Goal: Information Seeking & Learning: Learn about a topic

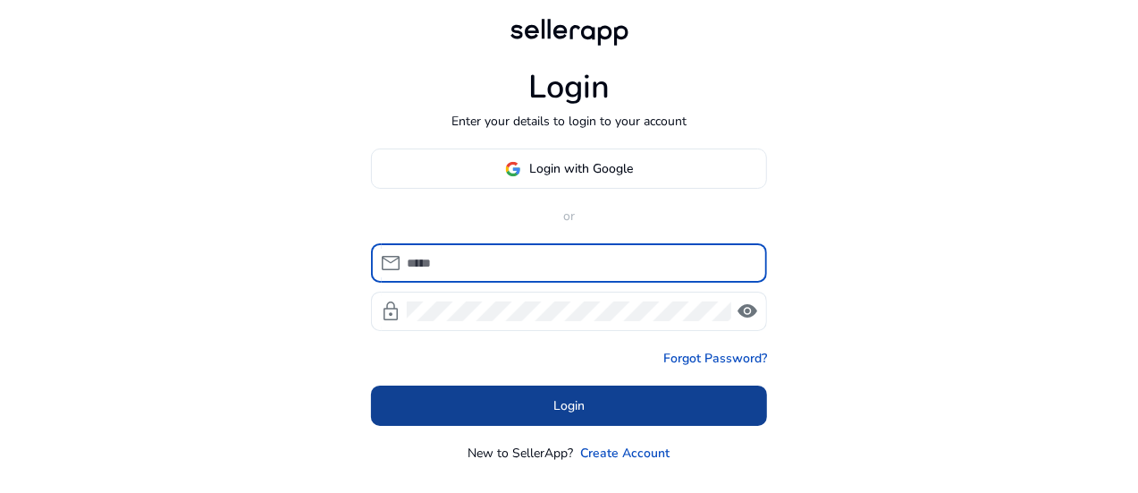
type input "**********"
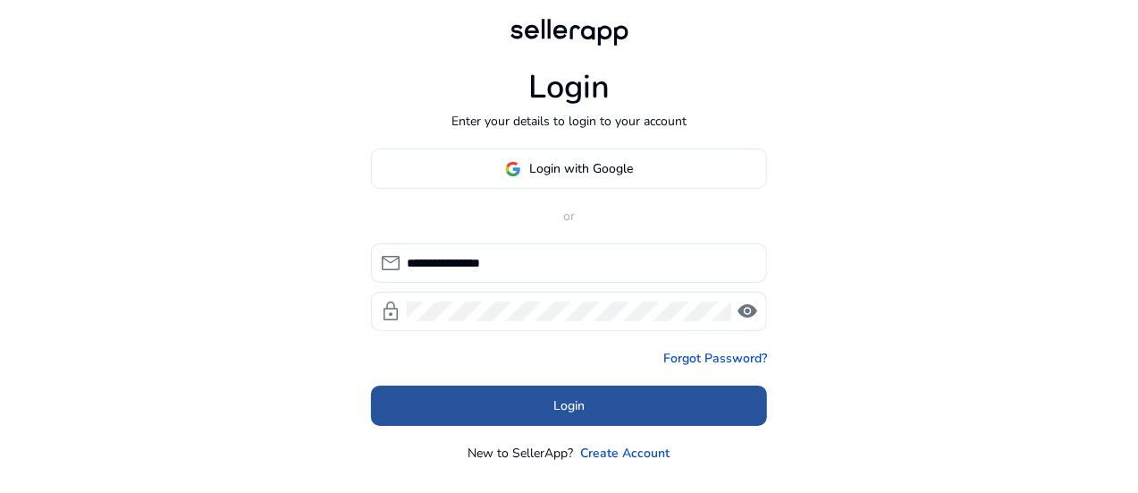
click at [554, 400] on span "Login" at bounding box center [569, 405] width 31 height 19
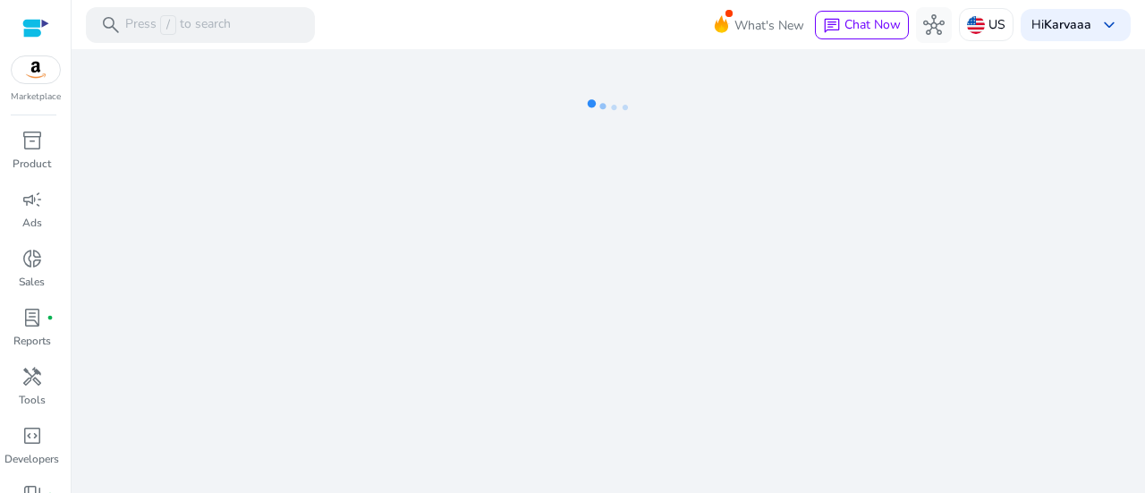
click at [706, 323] on div "We are getting things ready for you..." at bounding box center [608, 271] width 1059 height 444
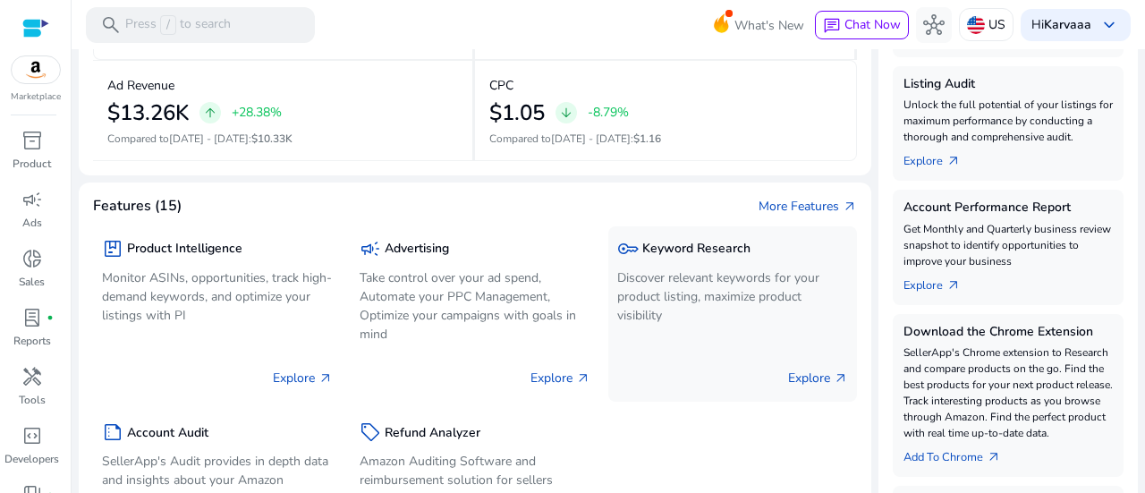
scroll to position [439, 0]
click at [676, 303] on p "Discover relevant keywords for your product listing, maximize product visibility" at bounding box center [732, 295] width 231 height 56
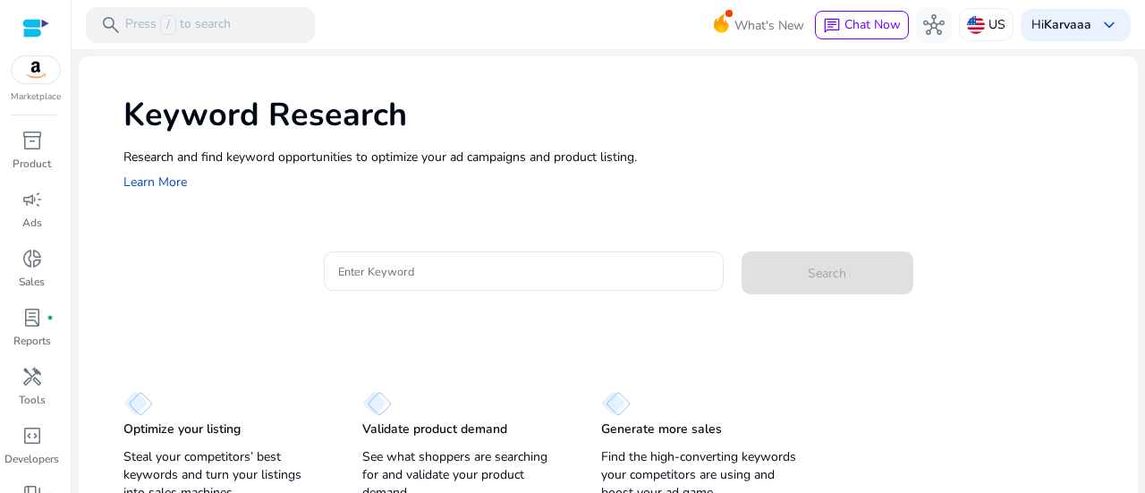
scroll to position [13, 0]
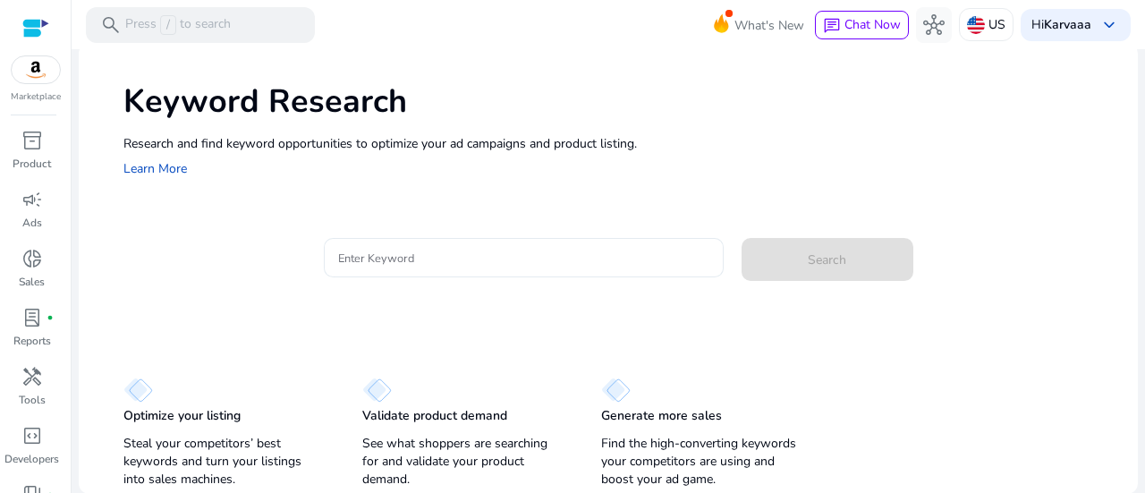
click at [419, 267] on div at bounding box center [523, 257] width 371 height 39
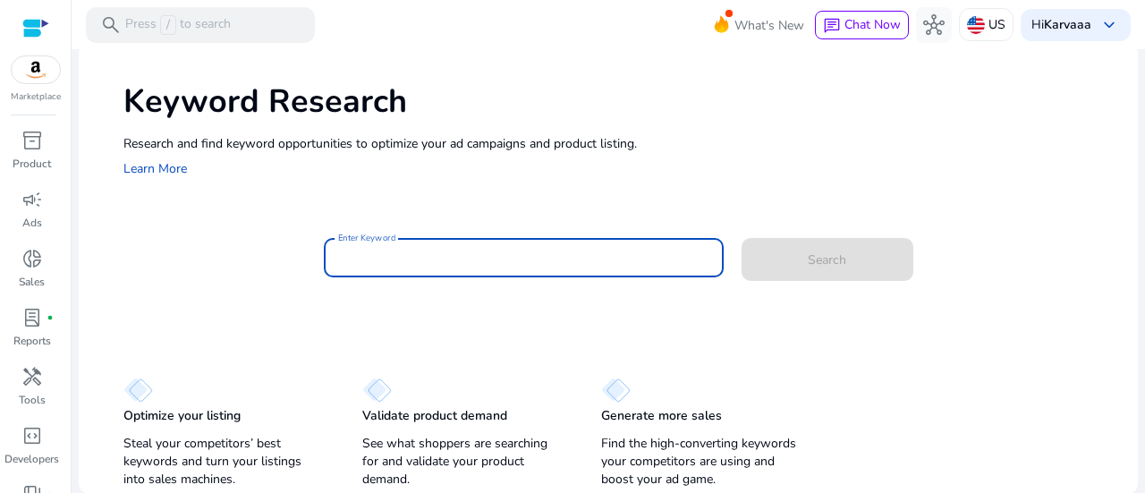
click at [404, 264] on input "Enter Keyword" at bounding box center [523, 258] width 371 height 20
click at [408, 262] on input "Enter Keyword" at bounding box center [523, 258] width 371 height 20
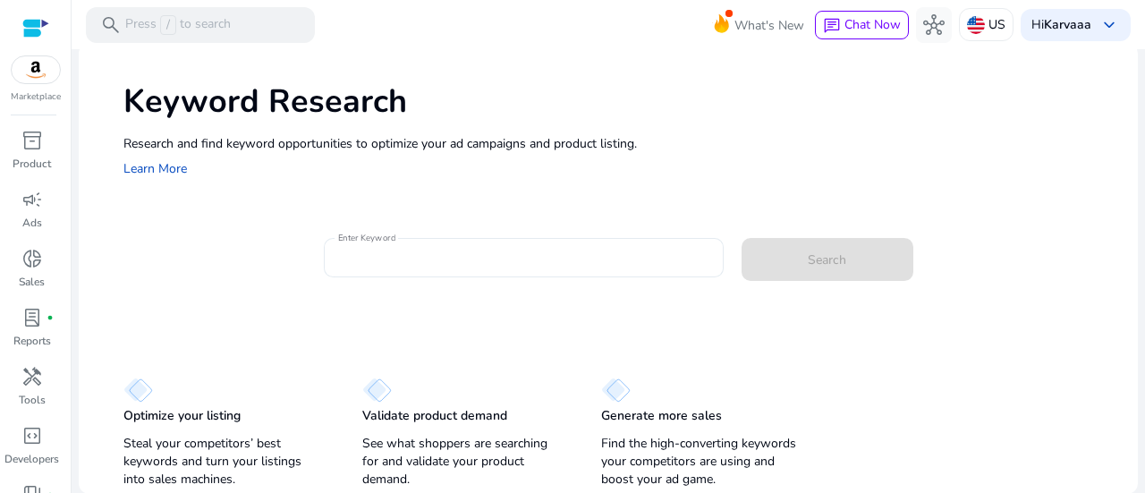
click at [404, 267] on div at bounding box center [523, 257] width 371 height 39
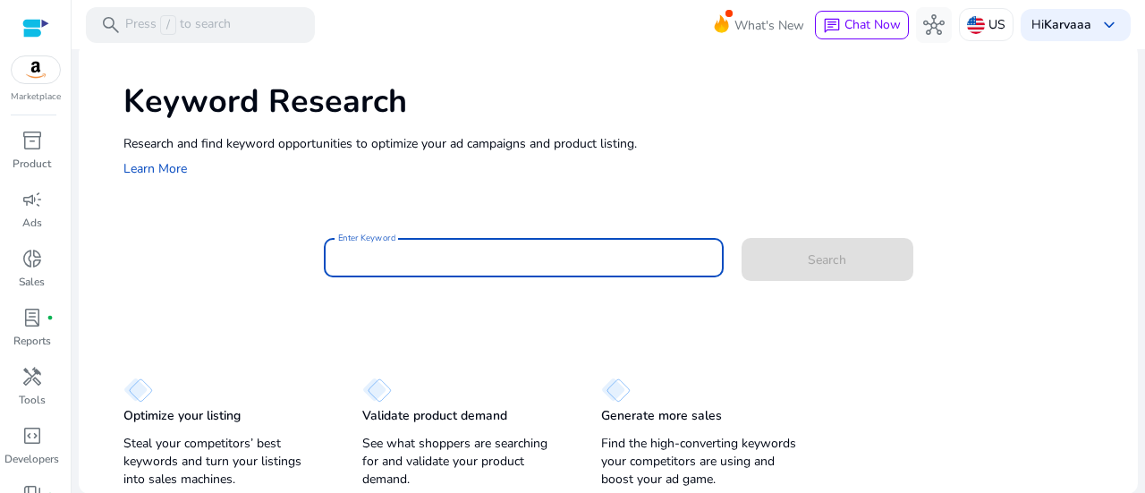
paste input "**********"
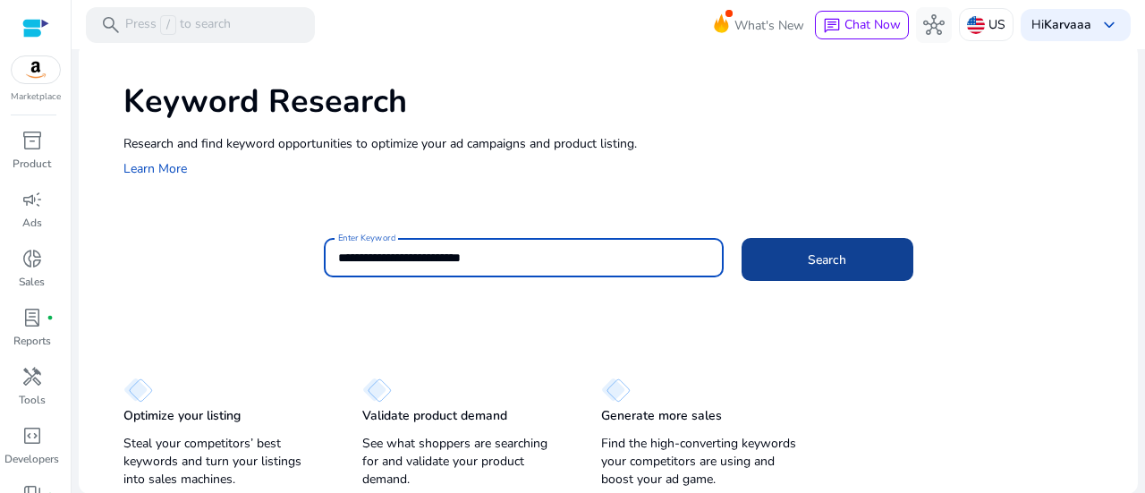
type input "**********"
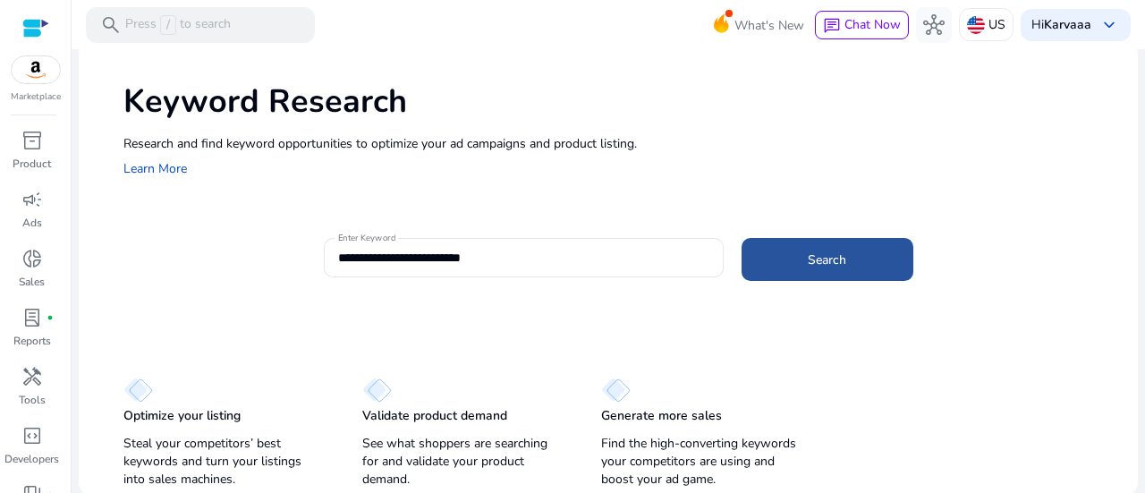
click at [766, 261] on span at bounding box center [827, 259] width 172 height 43
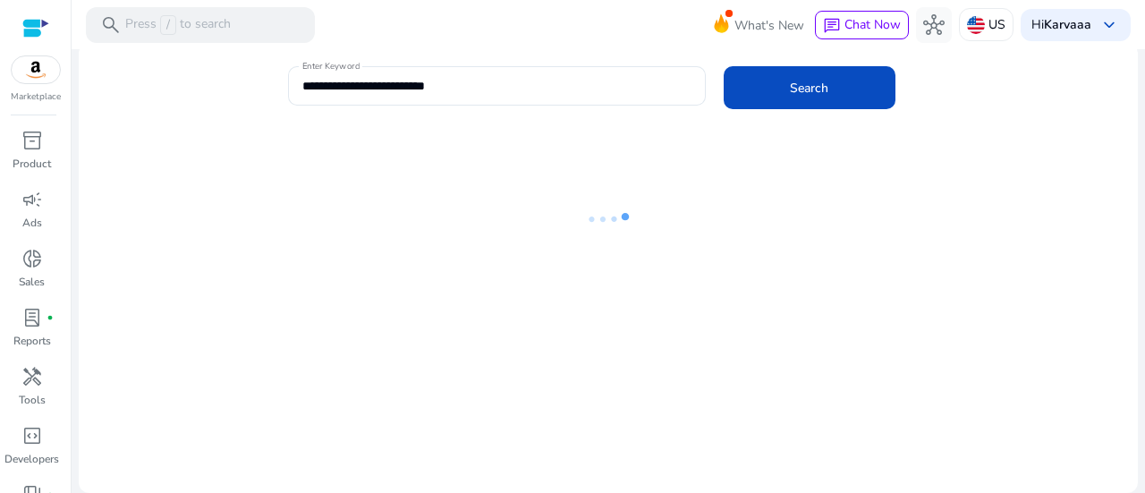
scroll to position [0, 0]
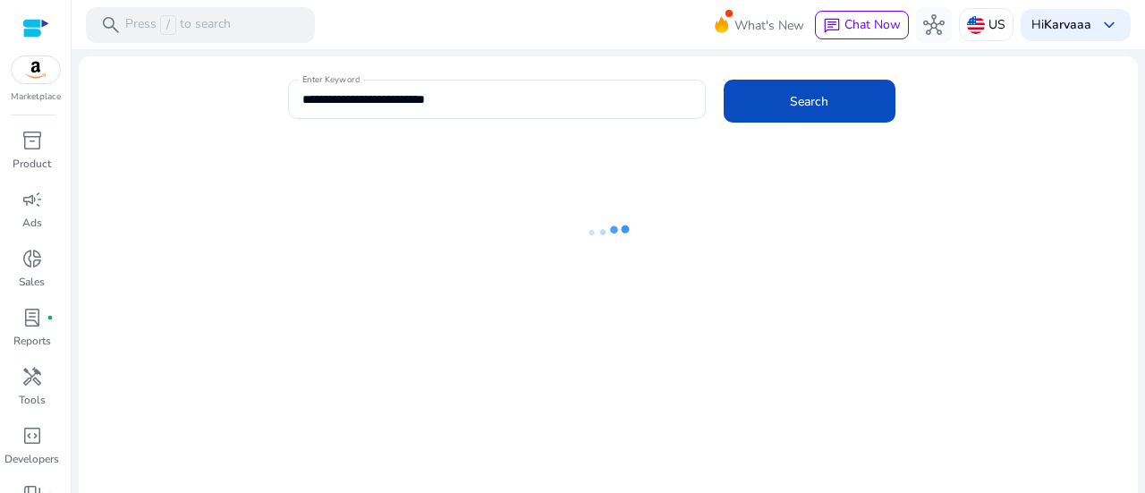
click at [452, 175] on ng-lottie at bounding box center [608, 232] width 1059 height 116
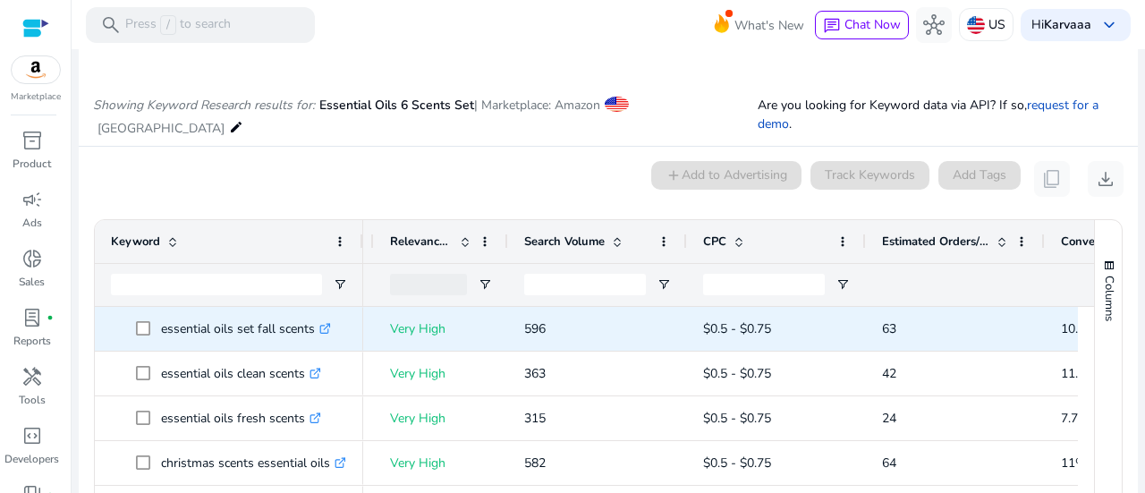
scroll to position [0, 343]
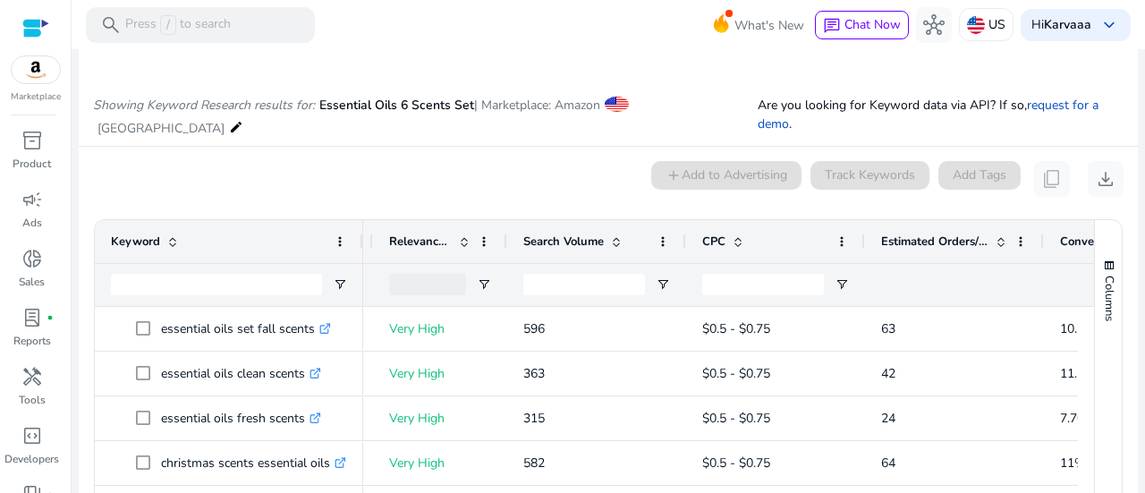
click at [1003, 234] on span at bounding box center [1001, 241] width 14 height 14
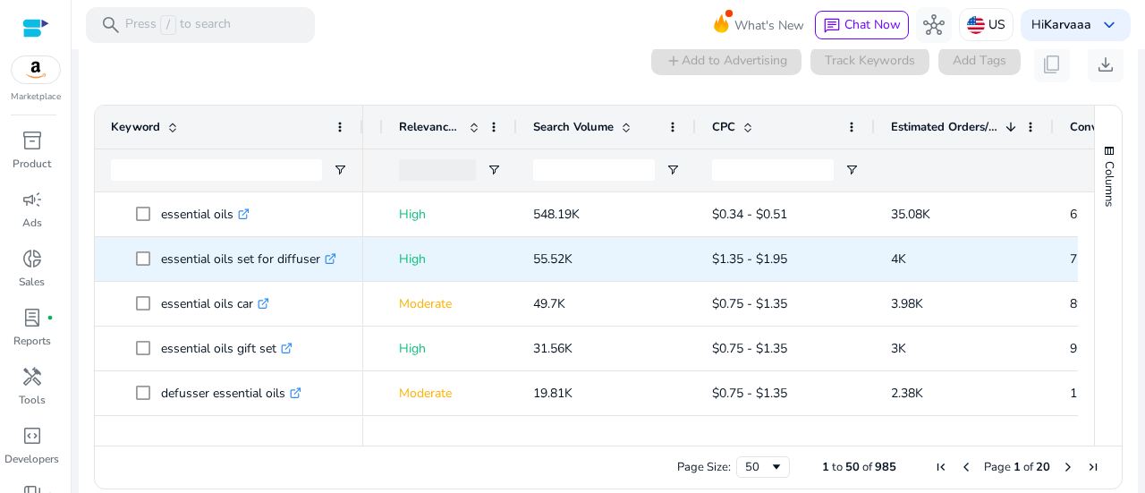
scroll to position [0, 317]
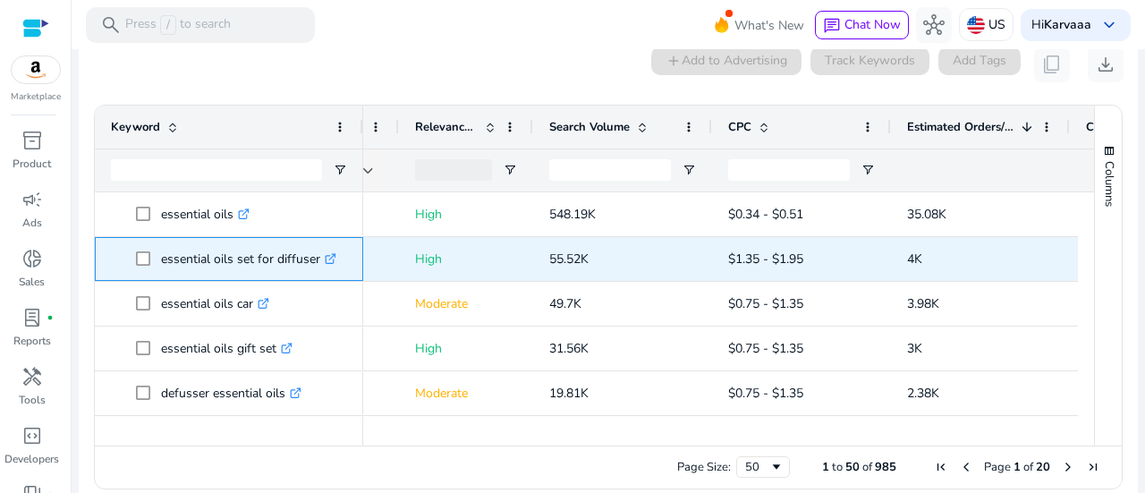
drag, startPoint x: 155, startPoint y: 241, endPoint x: 324, endPoint y: 233, distance: 169.2
click at [324, 241] on span "essential oils set for diffuser .st0{fill:#2c8af8}" at bounding box center [241, 259] width 211 height 37
copy span "essential oils set for diffuser"
click at [297, 241] on p "essential oils set for diffuser .st0{fill:#2c8af8}" at bounding box center [248, 259] width 175 height 37
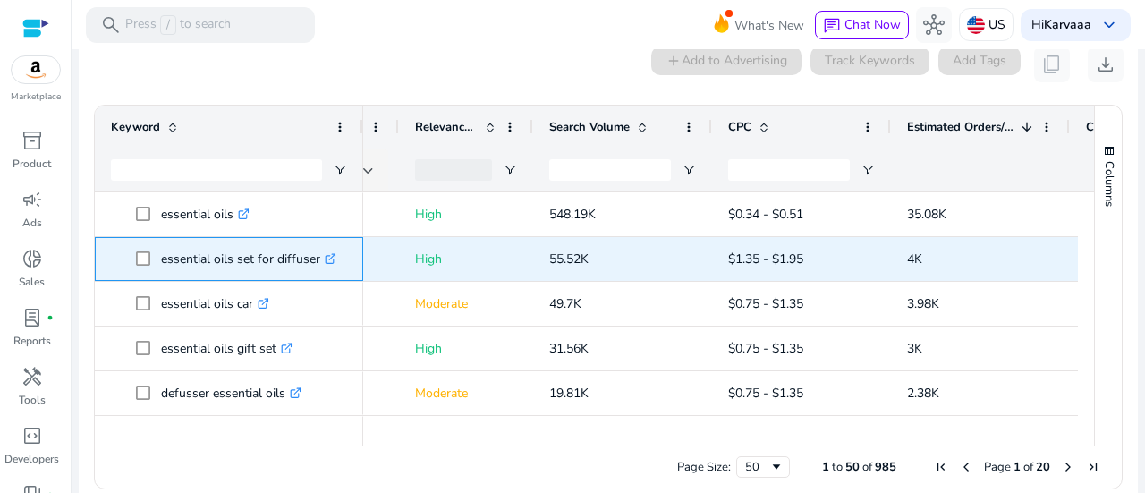
copy p "diffuser"
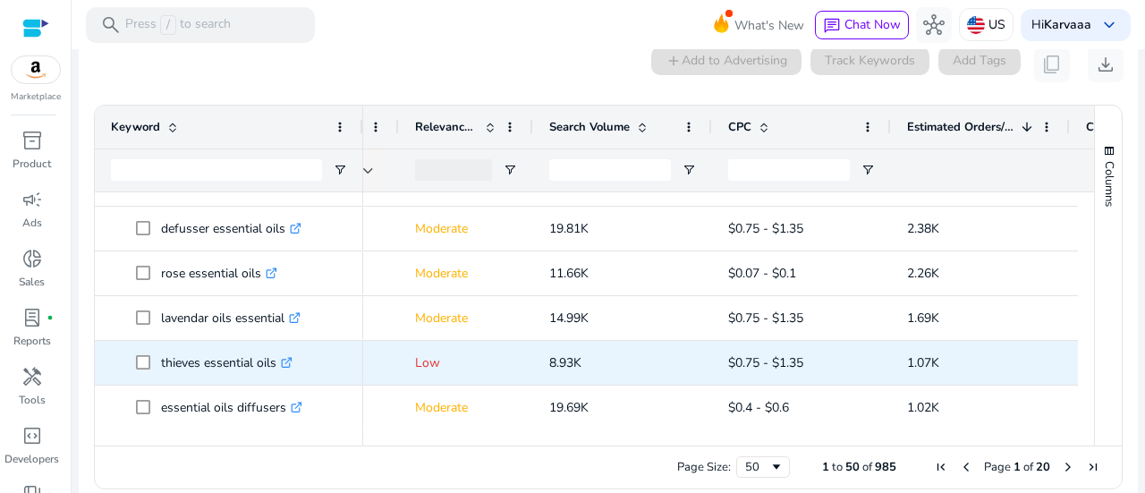
scroll to position [166, 0]
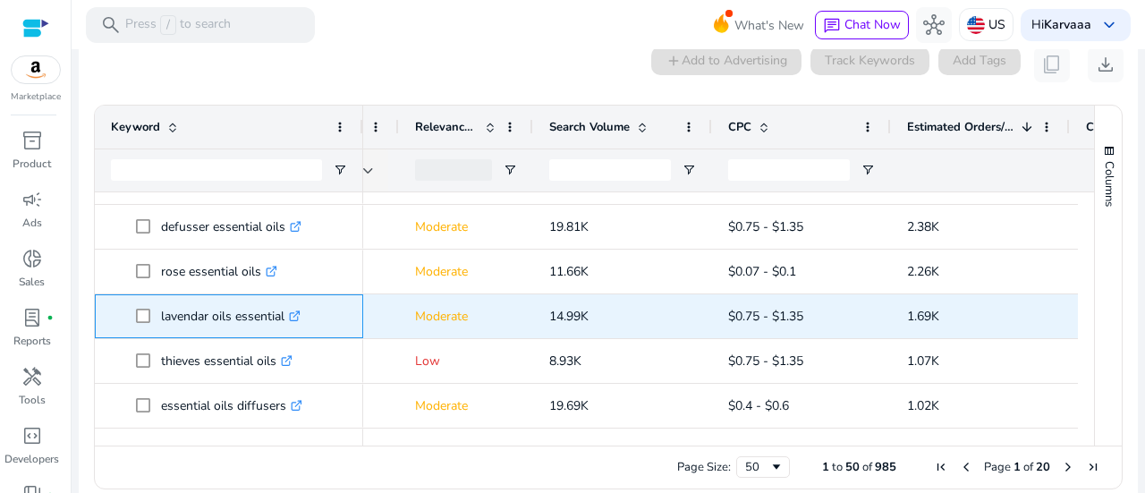
click at [181, 300] on p "lavendar oils essential .st0{fill:#2c8af8}" at bounding box center [231, 316] width 140 height 37
copy p "lavendar"
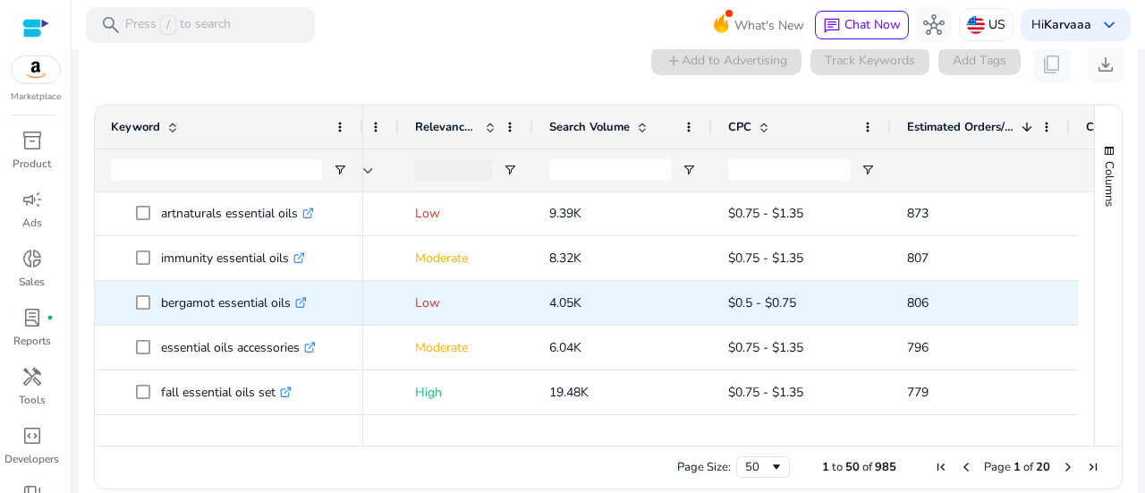
scroll to position [408, 0]
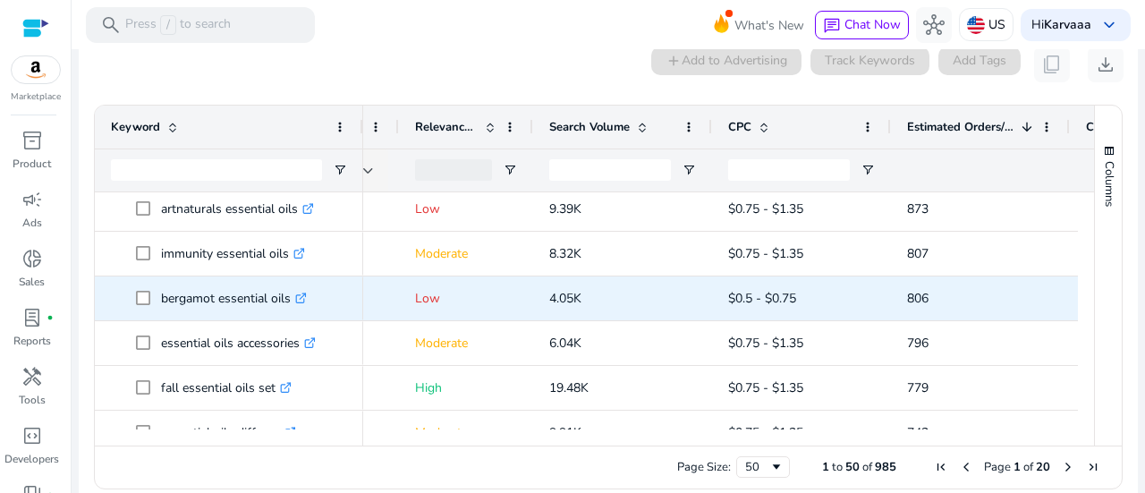
click at [184, 285] on p "bergamot essential oils .st0{fill:#2c8af8}" at bounding box center [234, 298] width 146 height 37
copy p "bergamot"
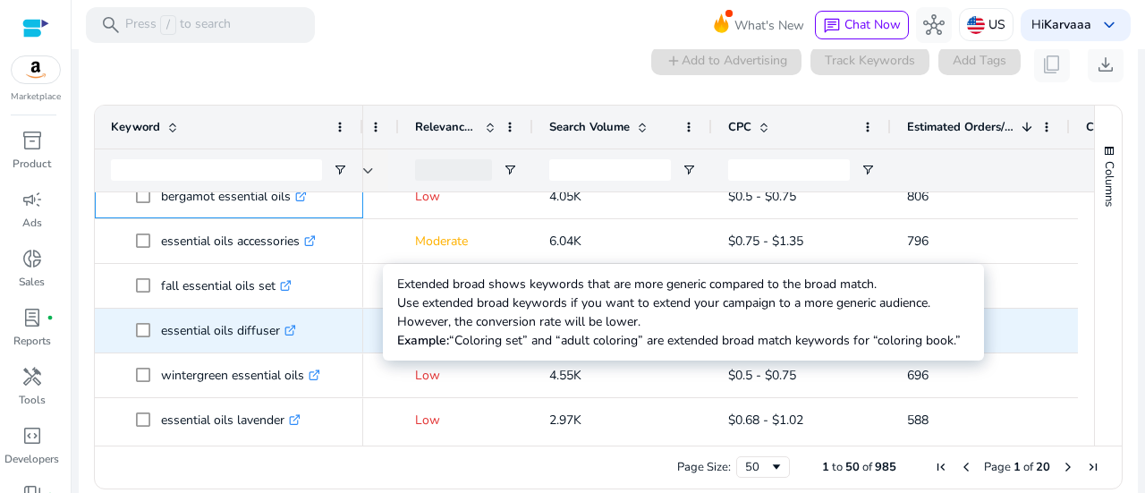
scroll to position [541, 0]
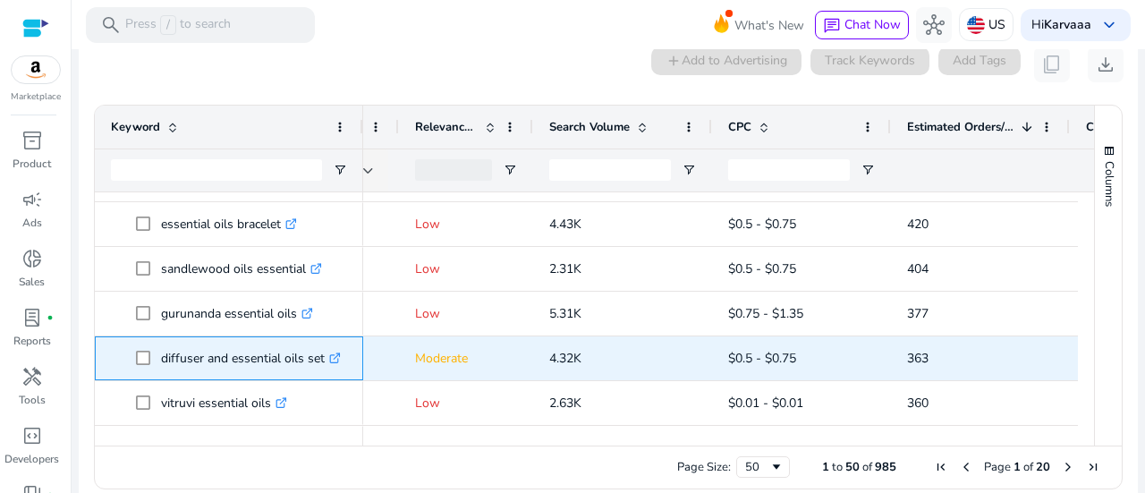
click at [309, 340] on p "diffuser and essential oils set .st0{fill:#2c8af8}" at bounding box center [251, 358] width 180 height 37
copy p "set"
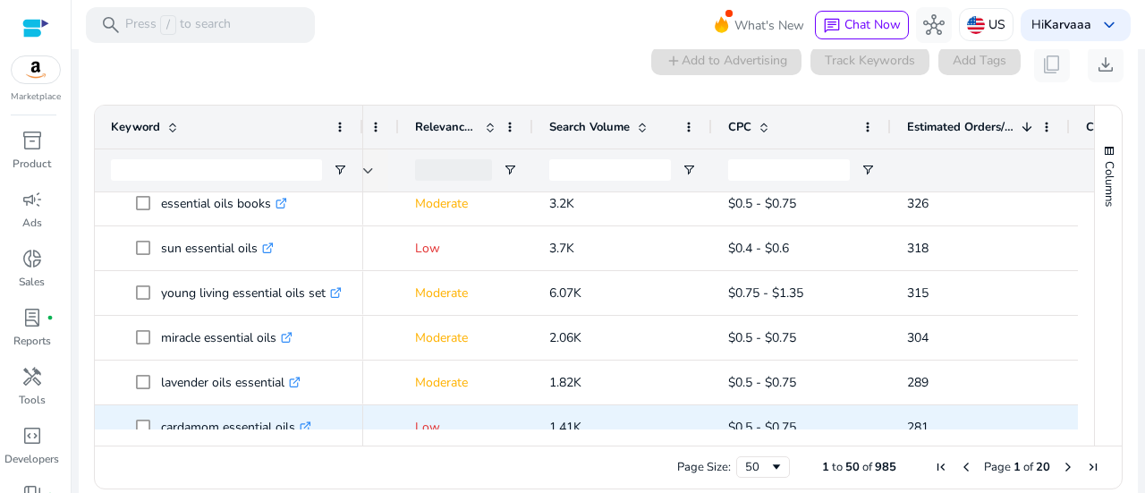
scroll to position [1599, 0]
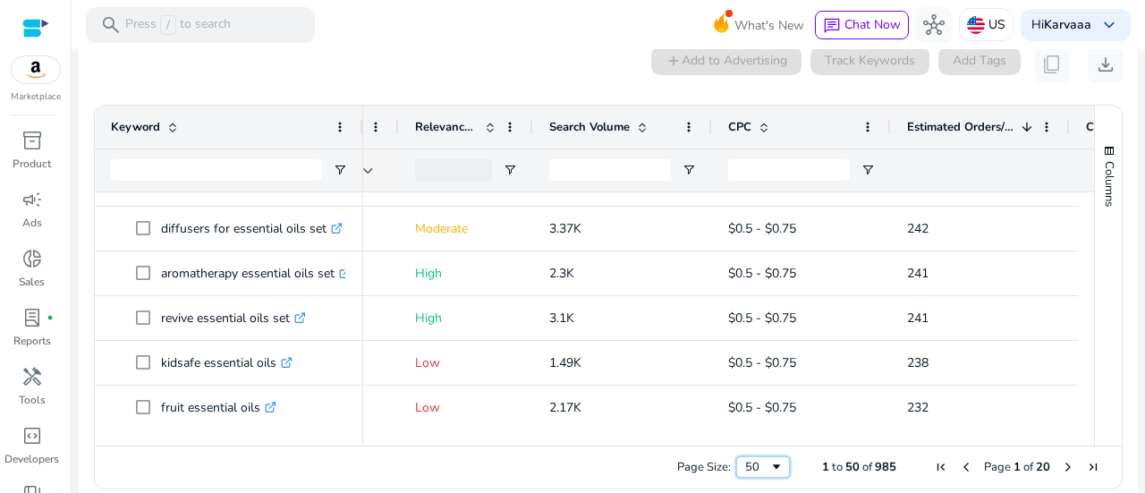
click at [769, 460] on span "Page Size" at bounding box center [776, 467] width 14 height 14
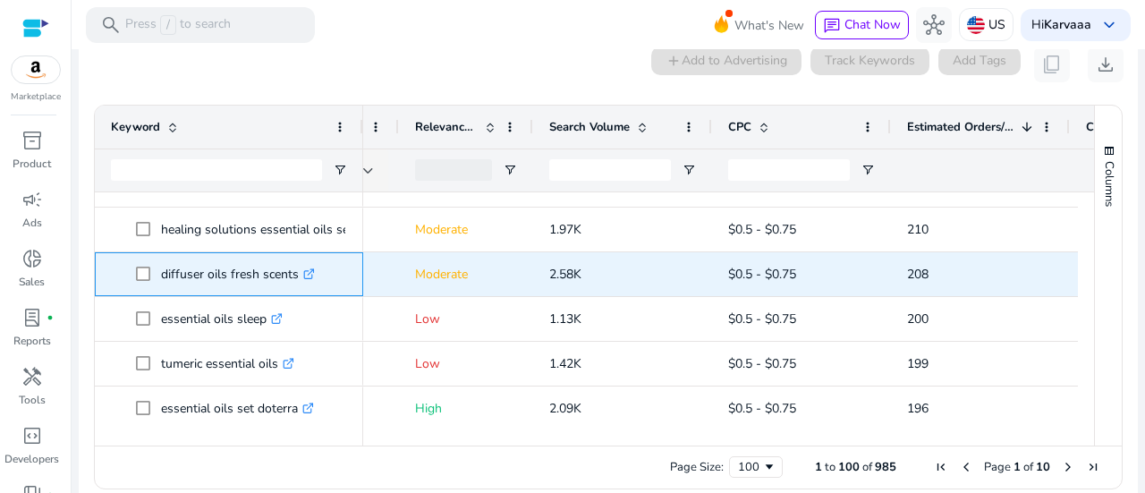
click at [233, 257] on p "diffuser oils fresh scents .st0{fill:#2c8af8}" at bounding box center [238, 274] width 154 height 37
copy p "fresh"
click at [233, 257] on p "diffuser oils fresh scents .st0{fill:#2c8af8}" at bounding box center [238, 274] width 154 height 37
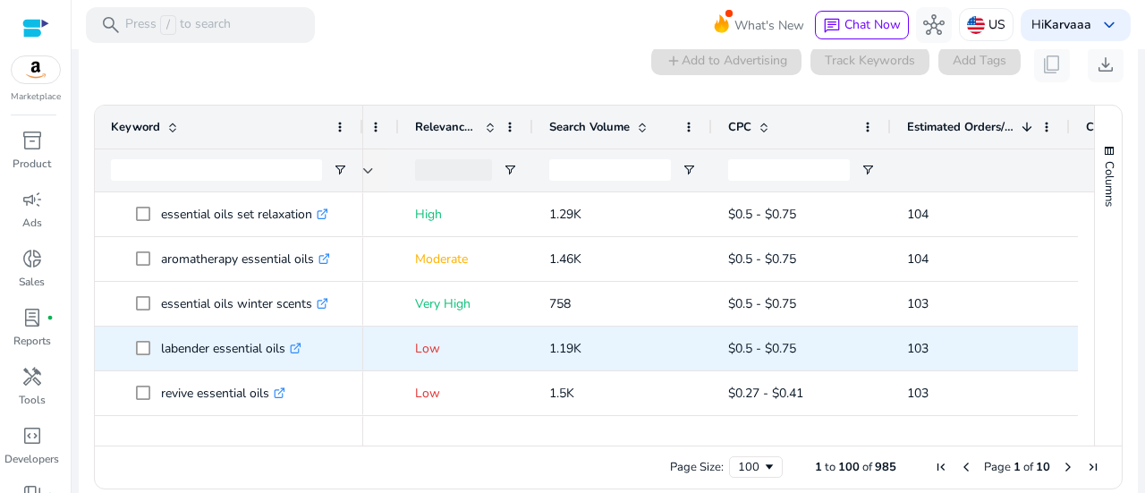
click at [177, 330] on p "labender essential oils .st0{fill:#2c8af8}" at bounding box center [231, 348] width 140 height 37
copy p "labender"
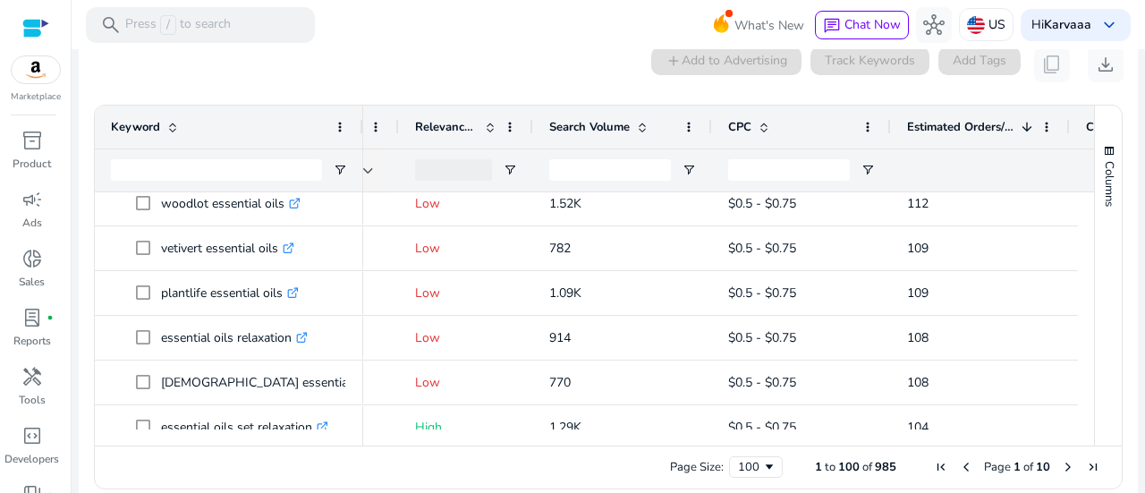
click at [1061, 460] on span "Next Page" at bounding box center [1068, 467] width 14 height 14
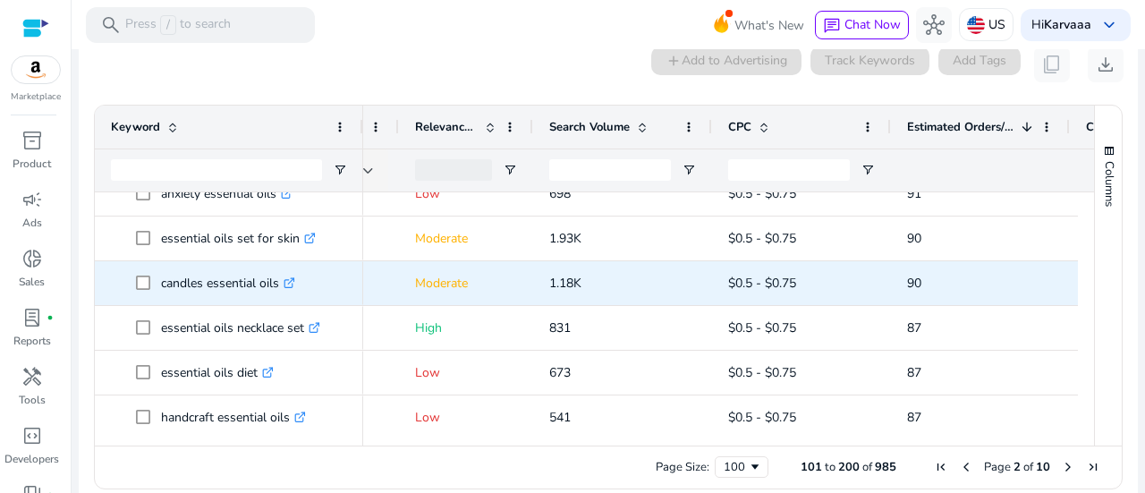
click at [177, 265] on p "candles essential oils .st0{fill:#2c8af8}" at bounding box center [228, 283] width 134 height 37
copy p "candles"
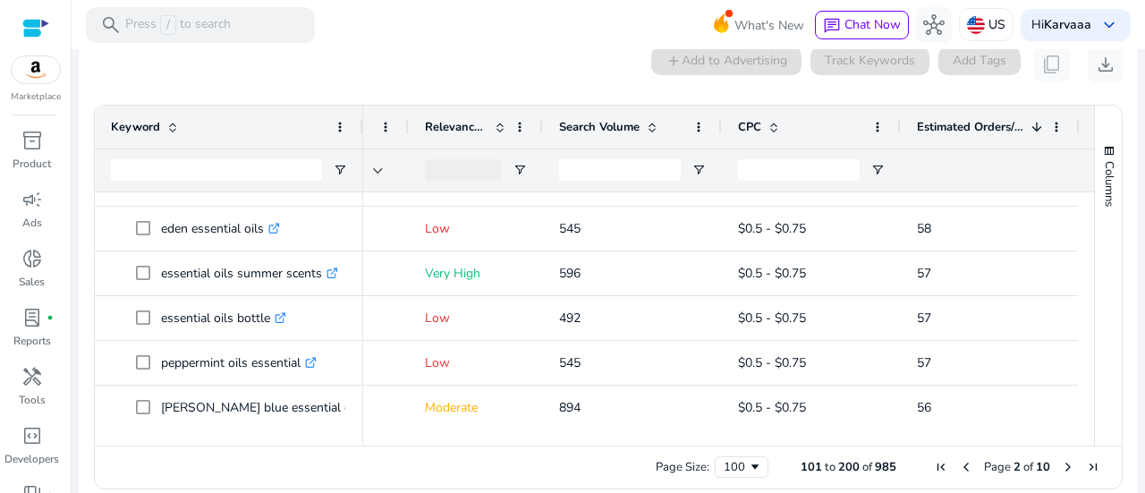
click at [1061, 460] on span "Next Page" at bounding box center [1068, 467] width 14 height 14
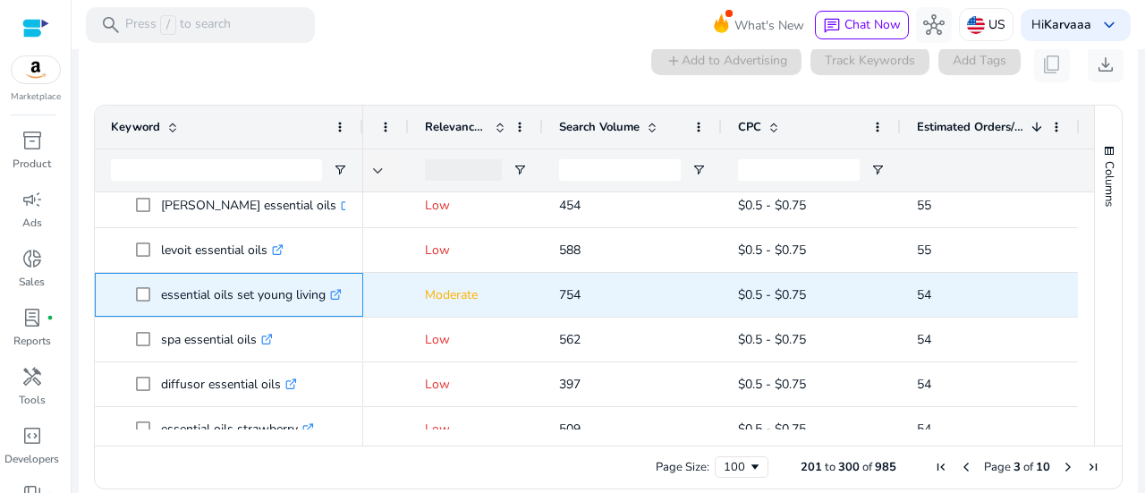
click at [270, 276] on p "essential oils set young living .st0{fill:#2c8af8}" at bounding box center [251, 294] width 181 height 37
copy p "young"
click at [310, 276] on p "essential oils set young living .st0{fill:#2c8af8}" at bounding box center [251, 294] width 181 height 37
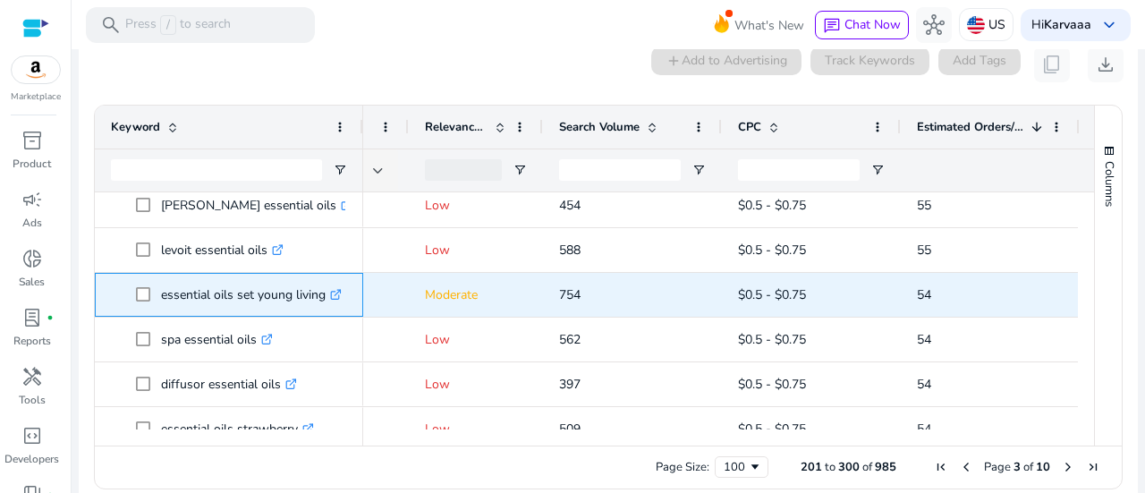
copy p "living"
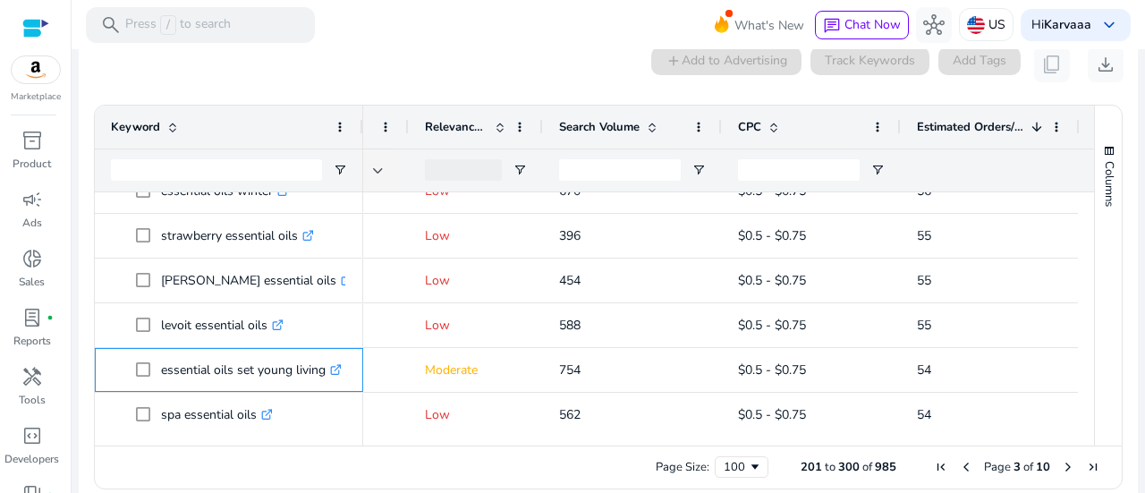
scroll to position [291, 0]
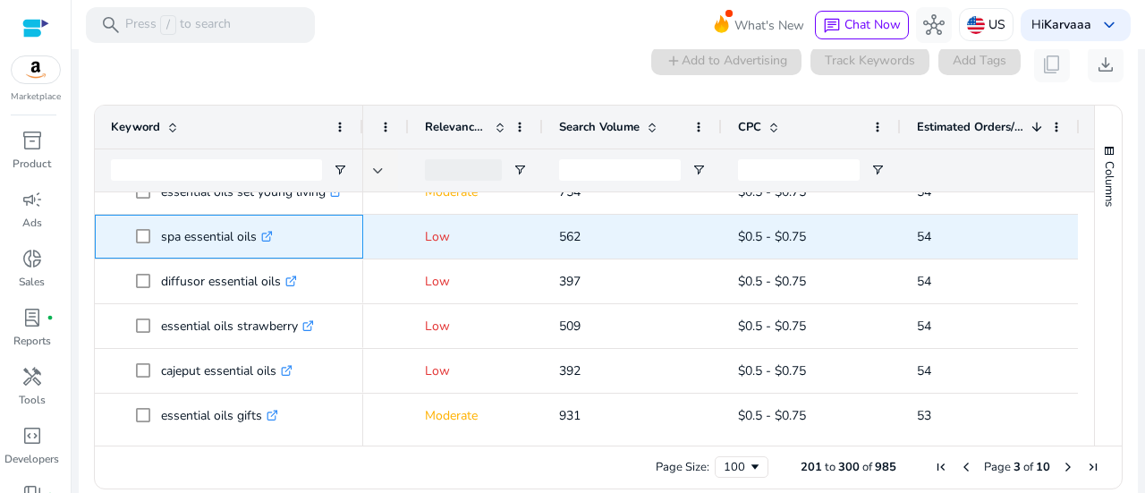
click at [163, 218] on p "spa essential oils .st0{fill:#2c8af8}" at bounding box center [217, 236] width 112 height 37
copy p "spa"
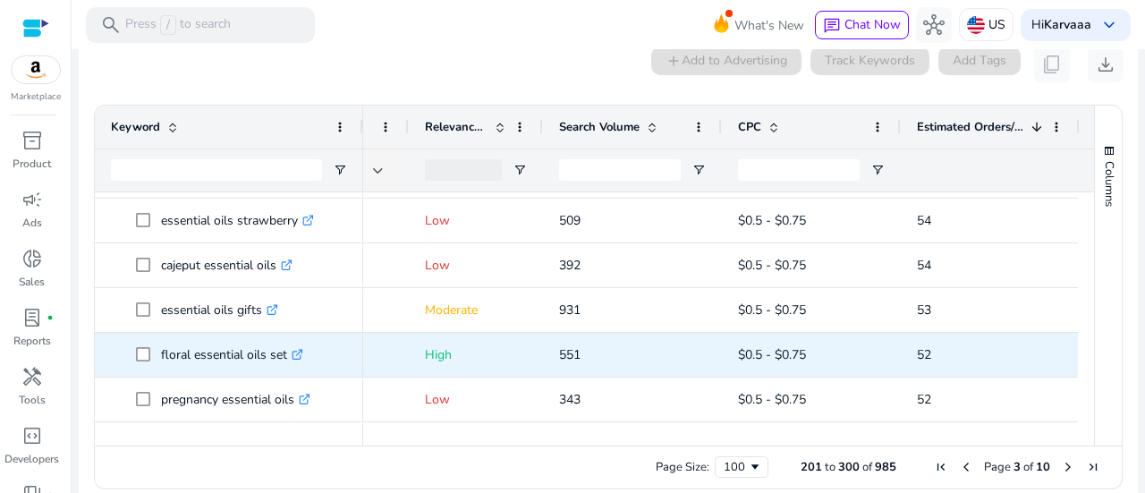
scroll to position [459, 0]
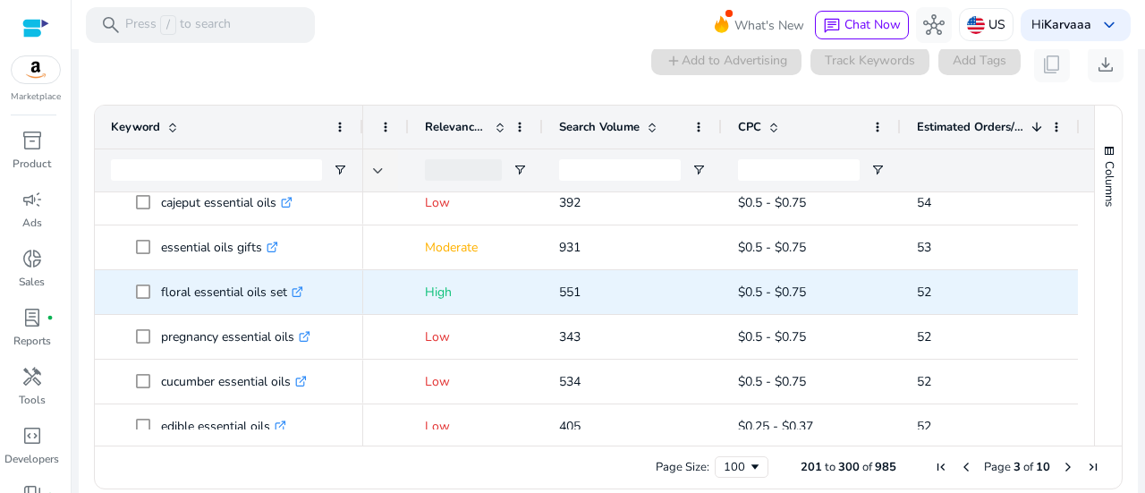
click at [161, 274] on p "floral essential oils set .st0{fill:#2c8af8}" at bounding box center [232, 292] width 142 height 37
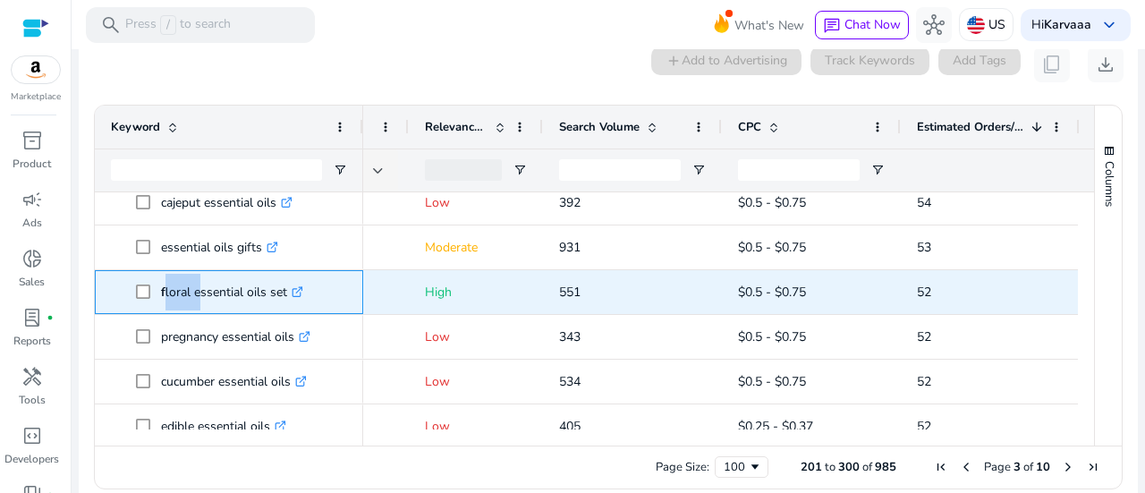
click at [161, 274] on p "floral essential oils set .st0{fill:#2c8af8}" at bounding box center [232, 292] width 142 height 37
copy p "floral"
